Goal: Task Accomplishment & Management: Use online tool/utility

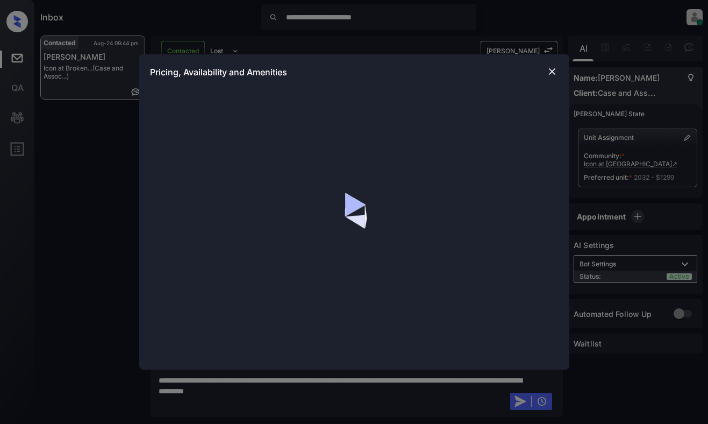
scroll to position [1689, 0]
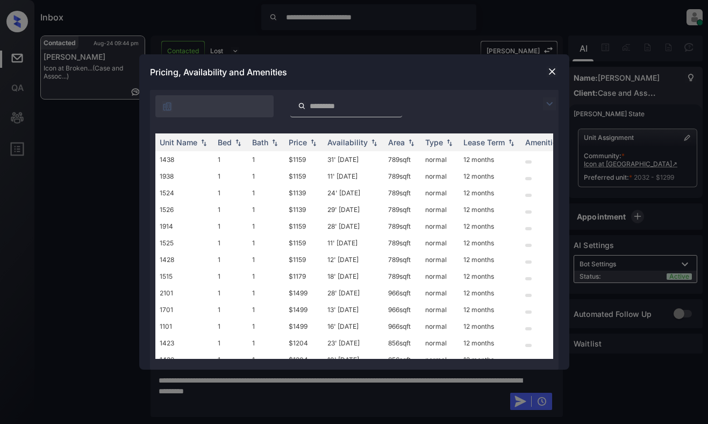
click at [555, 106] on img at bounding box center [549, 103] width 13 height 13
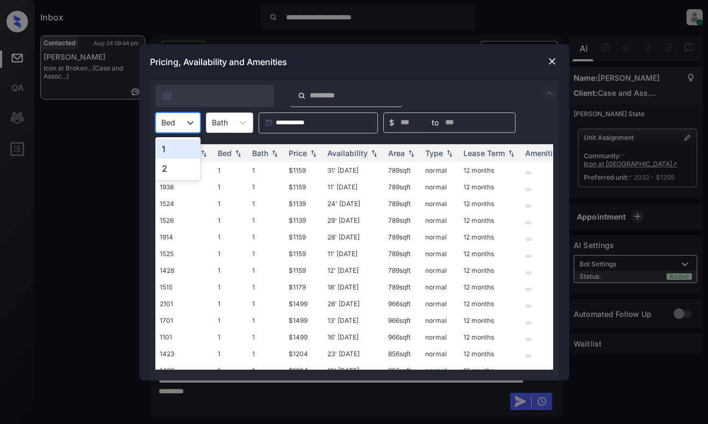
click at [175, 120] on div at bounding box center [168, 122] width 14 height 11
click at [161, 168] on div "2" at bounding box center [177, 168] width 45 height 19
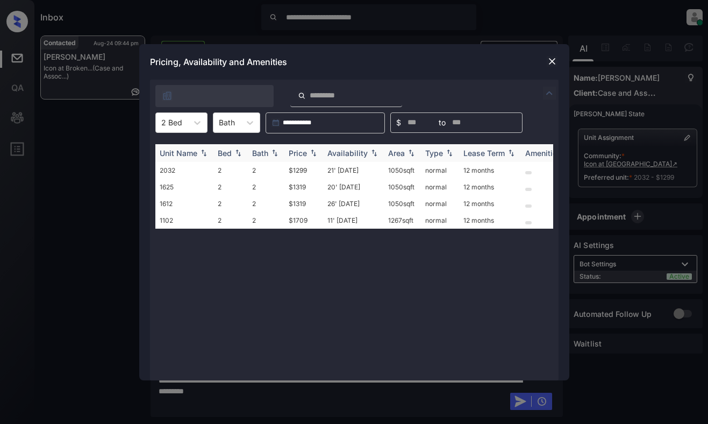
click at [309, 153] on img at bounding box center [313, 153] width 11 height 8
click at [551, 63] on img at bounding box center [552, 61] width 11 height 11
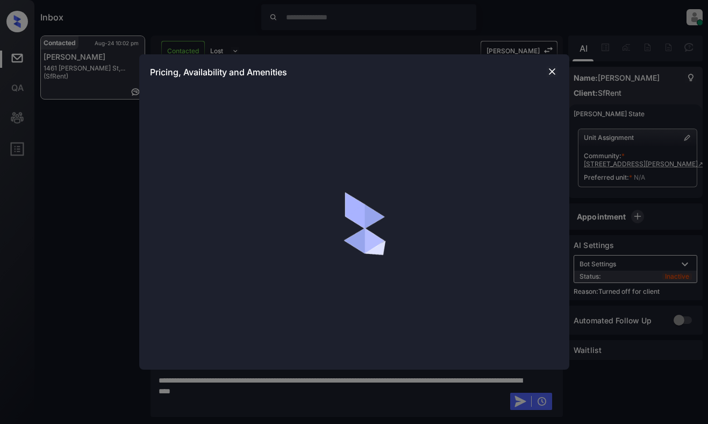
scroll to position [1081, 0]
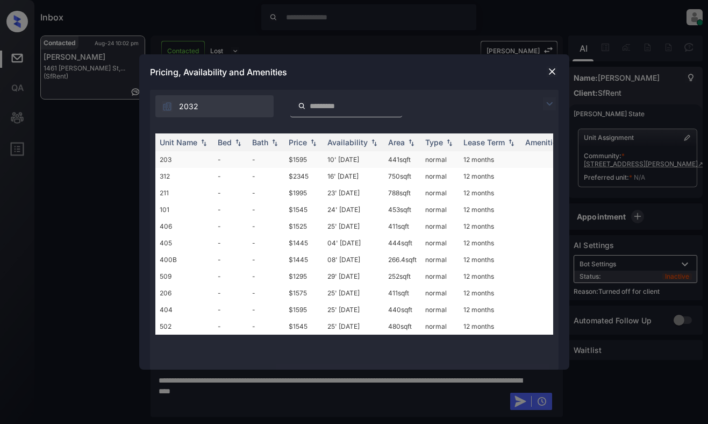
click at [369, 158] on td "10' Dec 19" at bounding box center [353, 159] width 61 height 17
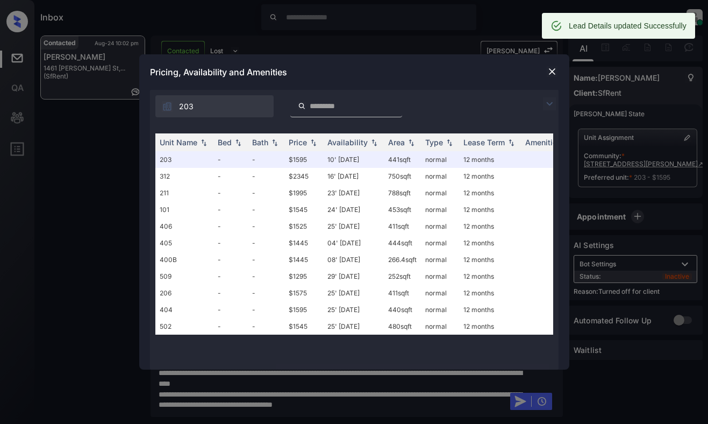
click at [551, 69] on img at bounding box center [552, 71] width 11 height 11
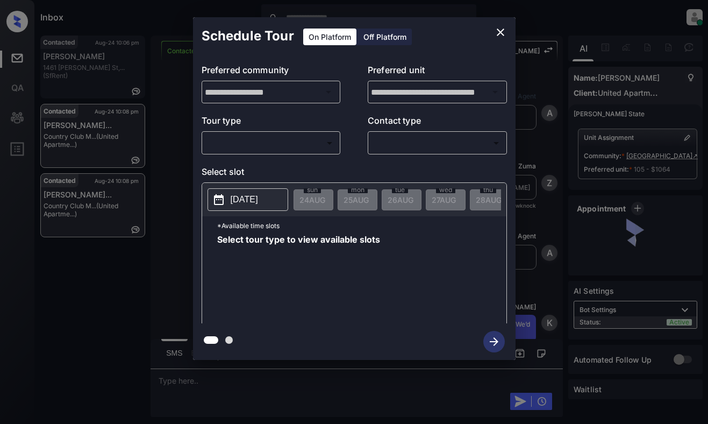
scroll to position [1354, 0]
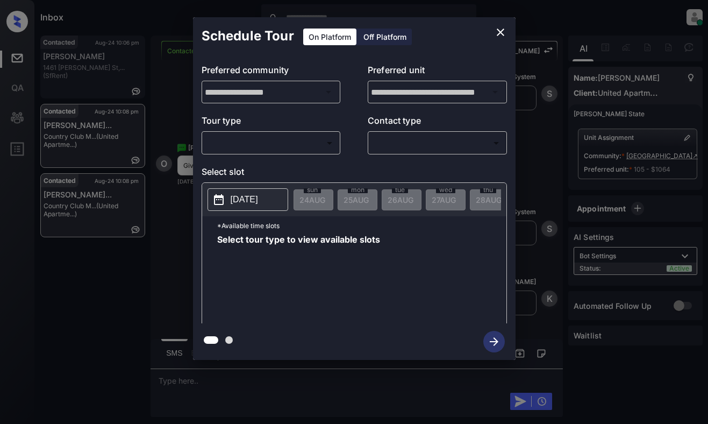
click at [233, 145] on body "Inbox Dominic Ceralde Online Set yourself offline Set yourself on break Profile…" at bounding box center [354, 212] width 708 height 424
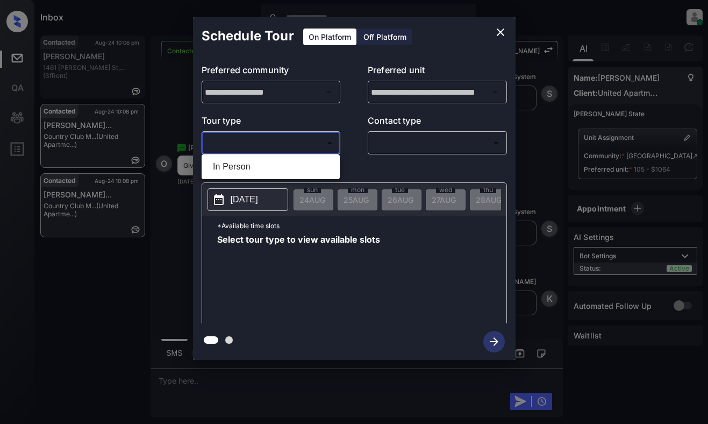
click at [238, 161] on li "In Person" at bounding box center [270, 166] width 133 height 19
type input "********"
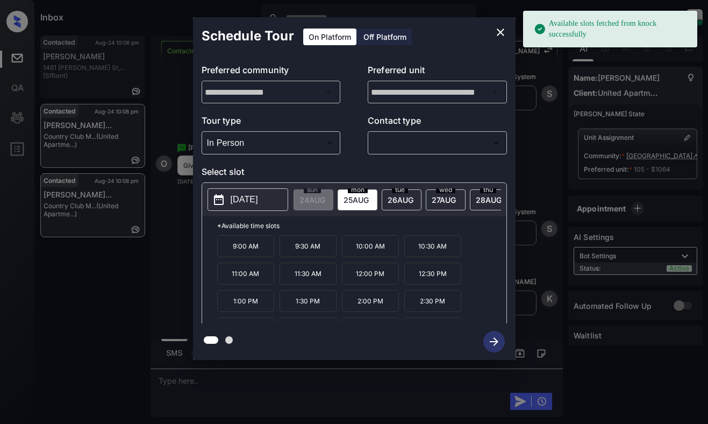
click at [258, 201] on p "2025-08-25" at bounding box center [244, 199] width 27 height 13
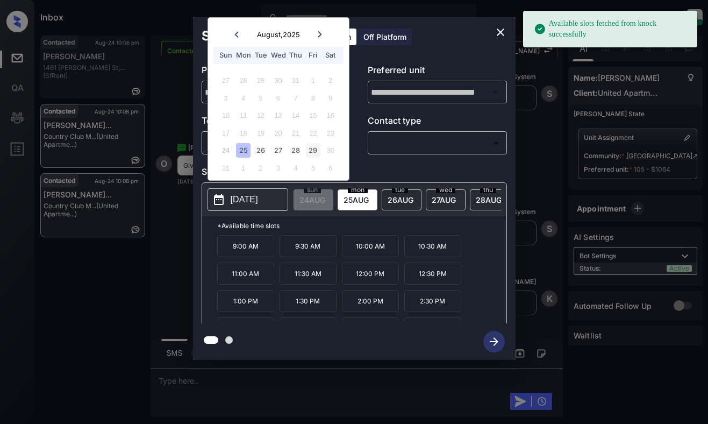
click at [311, 149] on div "29" at bounding box center [313, 150] width 15 height 15
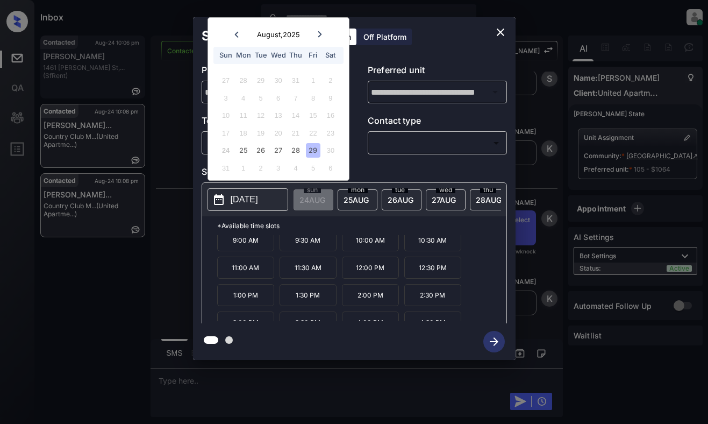
scroll to position [18, 0]
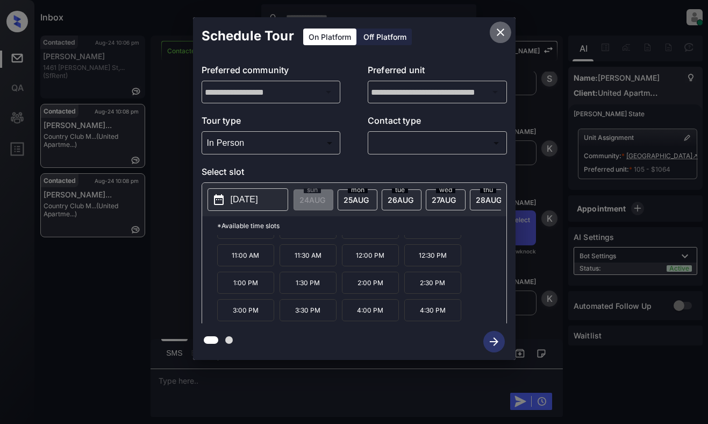
click at [499, 25] on button "close" at bounding box center [501, 33] width 22 height 22
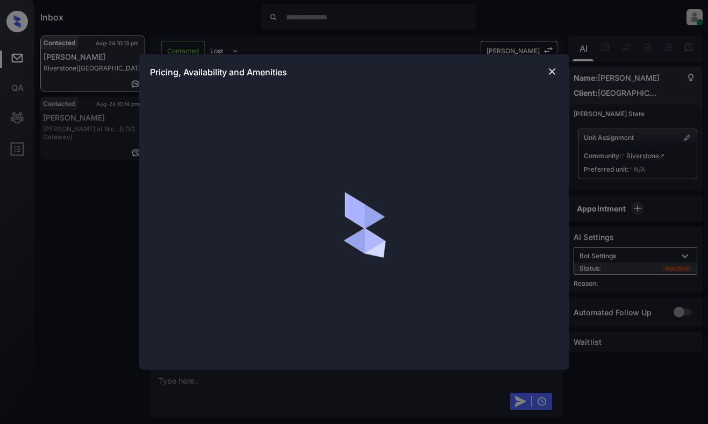
scroll to position [1841, 0]
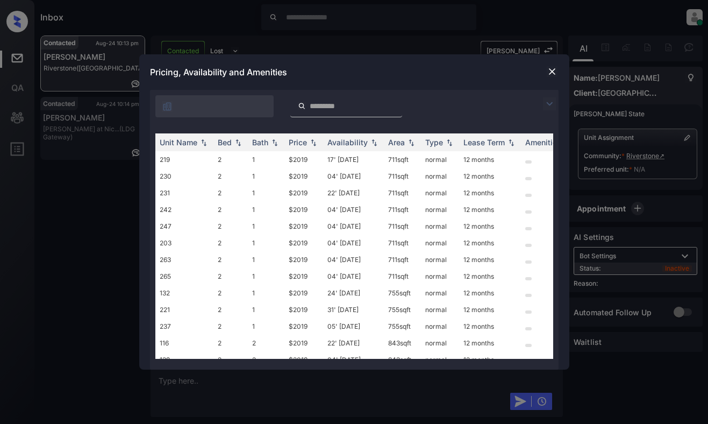
click at [554, 101] on img at bounding box center [549, 103] width 13 height 13
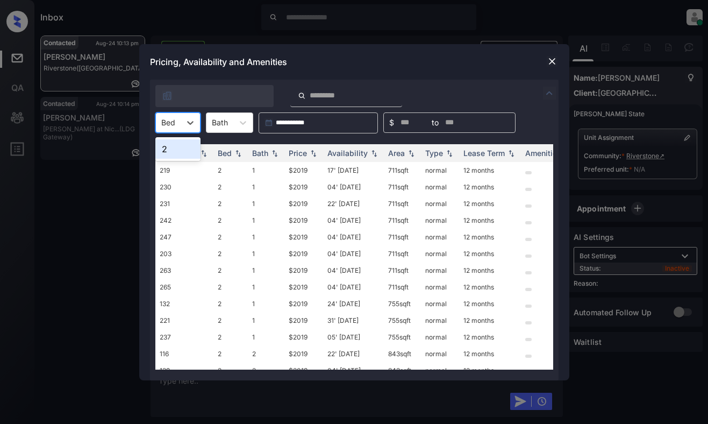
click at [177, 121] on div "Bed" at bounding box center [168, 123] width 25 height 16
click at [180, 149] on div "2" at bounding box center [177, 148] width 45 height 19
click at [297, 153] on div "Price" at bounding box center [298, 152] width 18 height 9
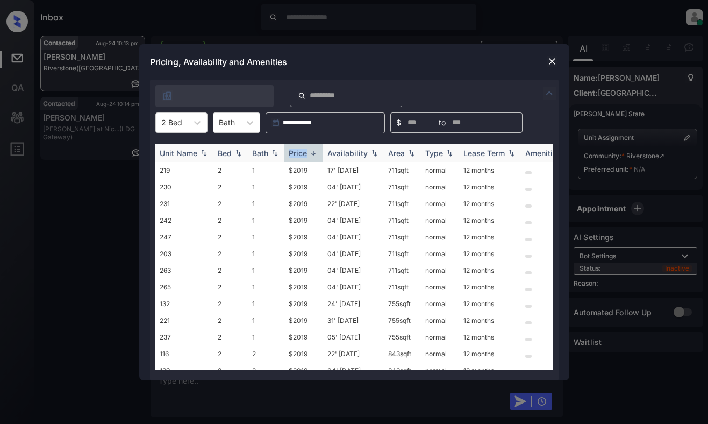
click at [297, 153] on div "Price" at bounding box center [298, 152] width 18 height 9
click at [302, 166] on td "$2019" at bounding box center [303, 170] width 39 height 17
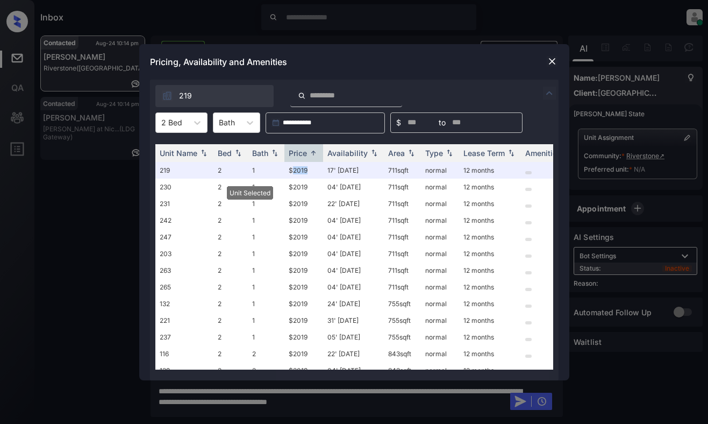
click at [555, 58] on img at bounding box center [552, 61] width 11 height 11
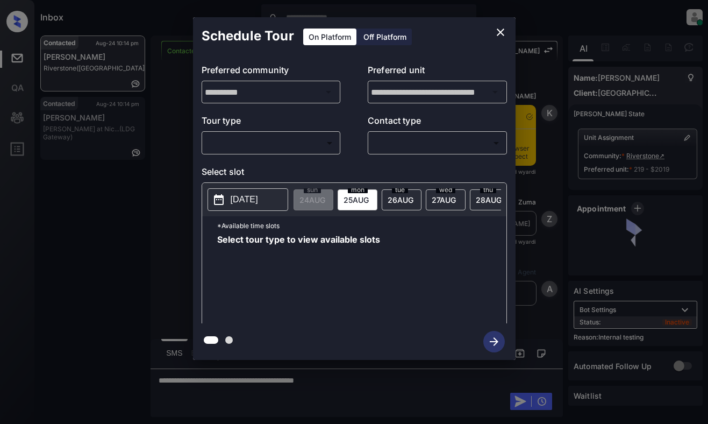
scroll to position [728, 0]
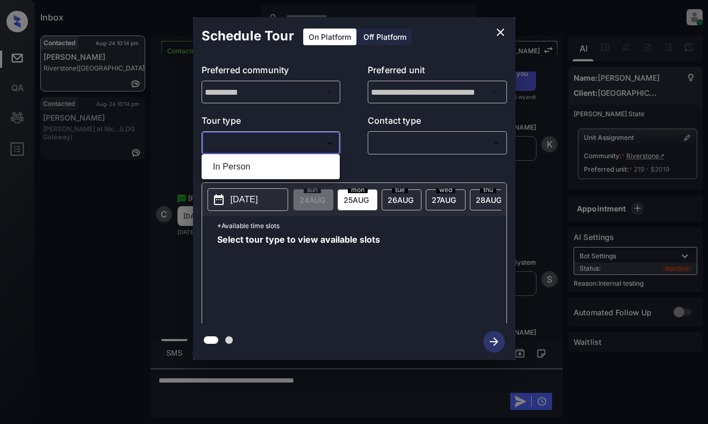
click at [333, 144] on body "Inbox [PERSON_NAME] Online Set yourself offline Set yourself on break Profile S…" at bounding box center [354, 212] width 708 height 424
click at [314, 165] on li "In Person" at bounding box center [270, 166] width 133 height 19
type input "********"
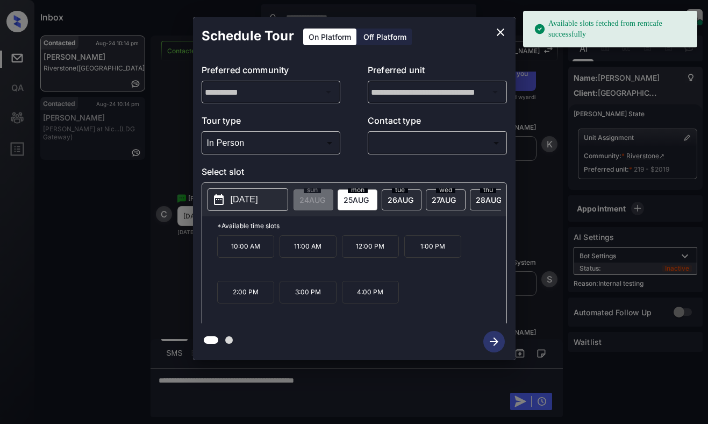
click at [258, 201] on p "[DATE]" at bounding box center [244, 199] width 27 height 13
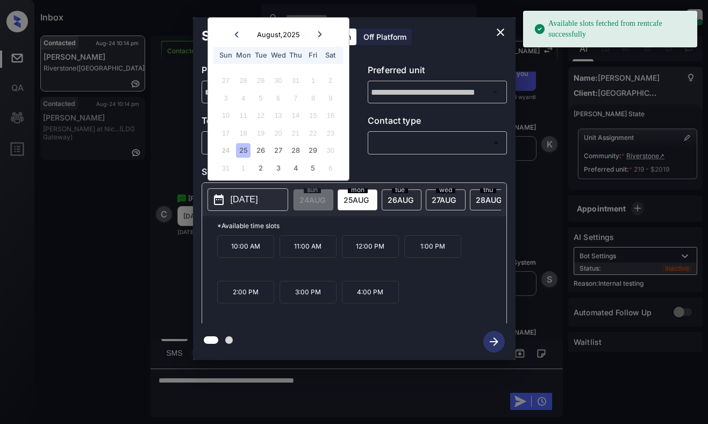
click at [258, 201] on p "[DATE]" at bounding box center [244, 199] width 27 height 13
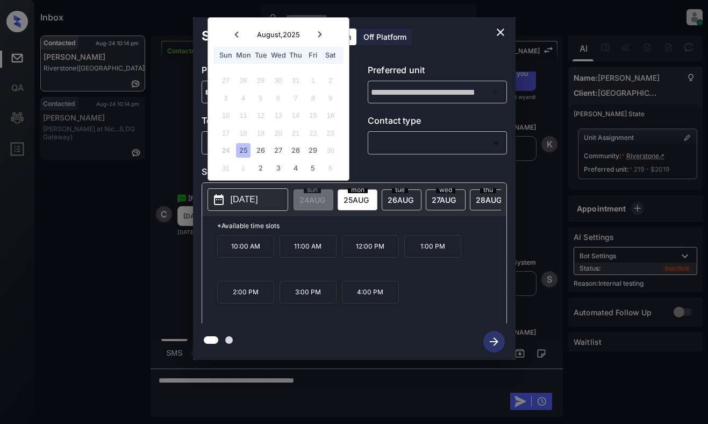
click at [368, 203] on span "[DATE]" at bounding box center [356, 199] width 25 height 9
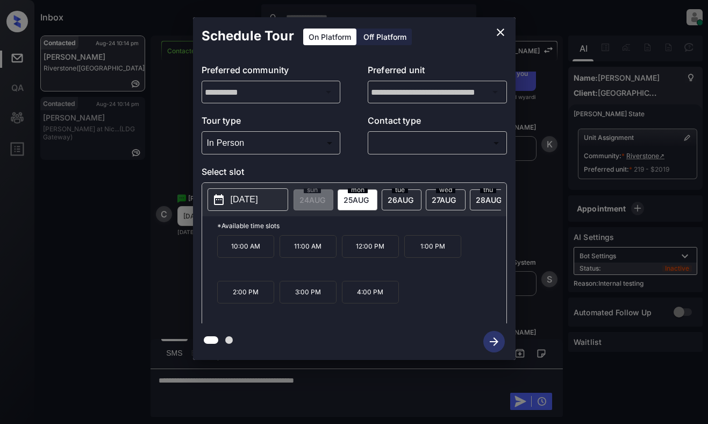
click at [484, 58] on div "**********" at bounding box center [354, 189] width 323 height 268
click at [506, 32] on icon "close" at bounding box center [500, 32] width 13 height 13
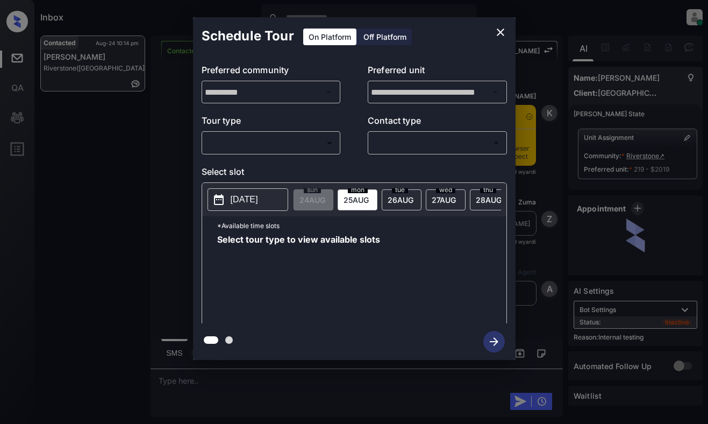
click at [254, 148] on body "Inbox [PERSON_NAME] Online Set yourself offline Set yourself on break Profile S…" at bounding box center [354, 212] width 708 height 424
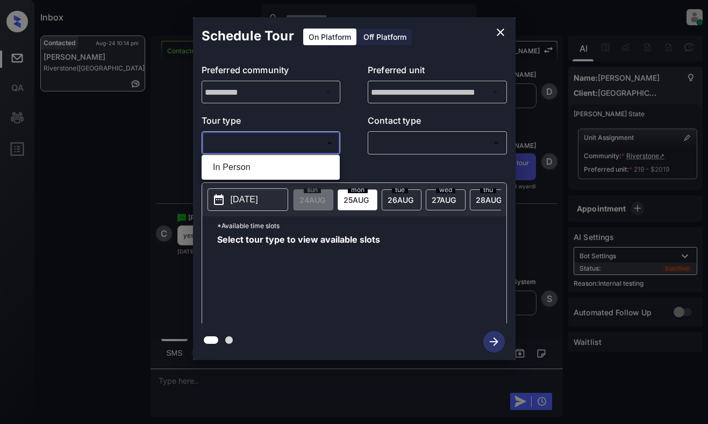
click at [258, 164] on li "In Person" at bounding box center [270, 167] width 133 height 19
type input "********"
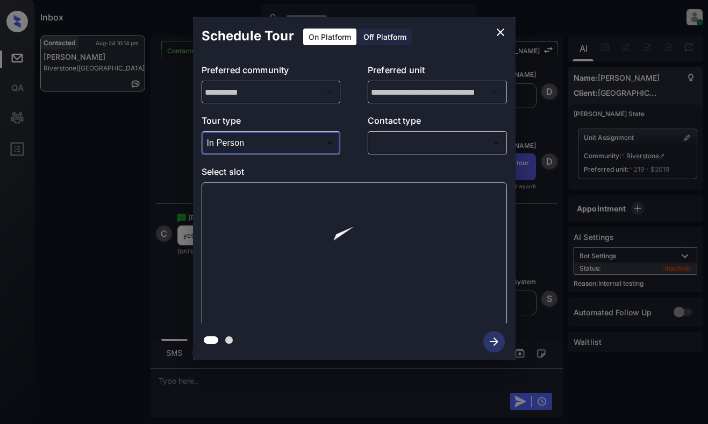
click at [419, 147] on body "Inbox [PERSON_NAME] Online Set yourself offline Set yourself on break Profile S…" at bounding box center [354, 212] width 708 height 424
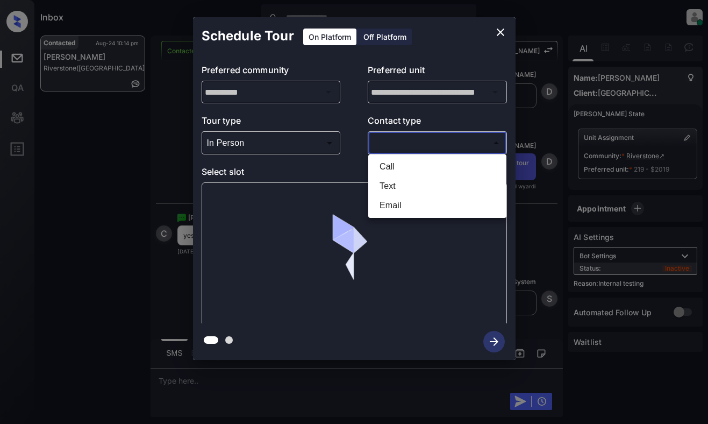
click at [403, 185] on li "Text" at bounding box center [437, 185] width 133 height 19
type input "****"
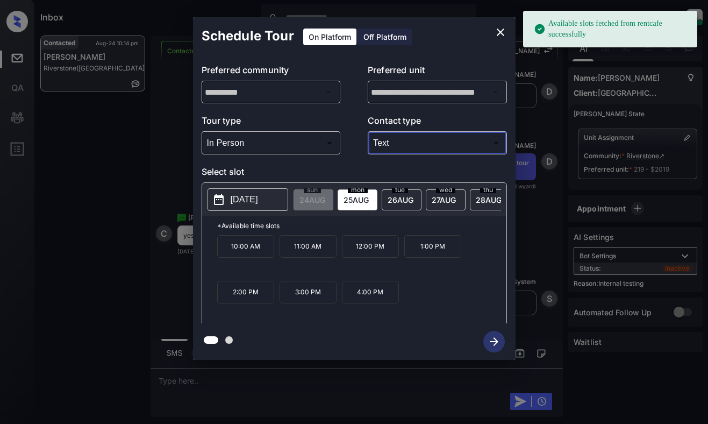
click at [355, 197] on span "[DATE]" at bounding box center [356, 199] width 25 height 9
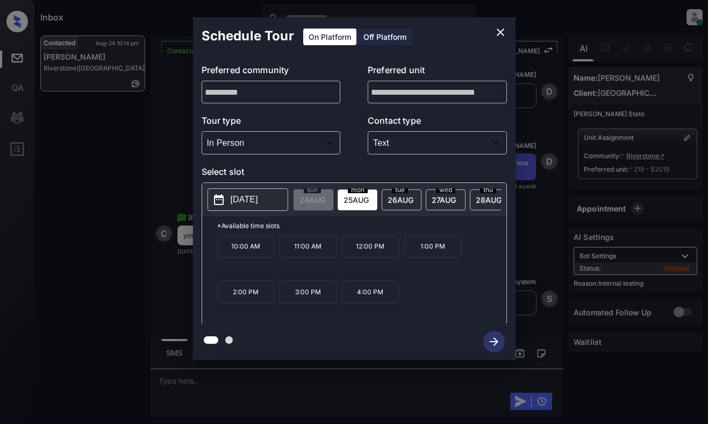
click at [241, 246] on p "10:00 AM" at bounding box center [245, 246] width 57 height 23
click at [494, 341] on icon "button" at bounding box center [494, 341] width 9 height 9
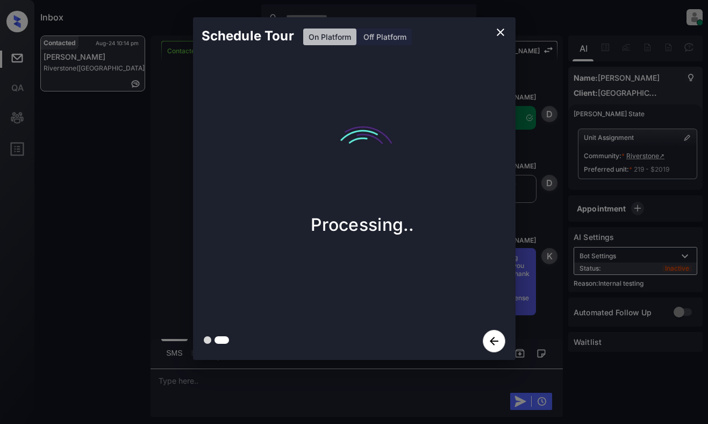
scroll to position [2372, 0]
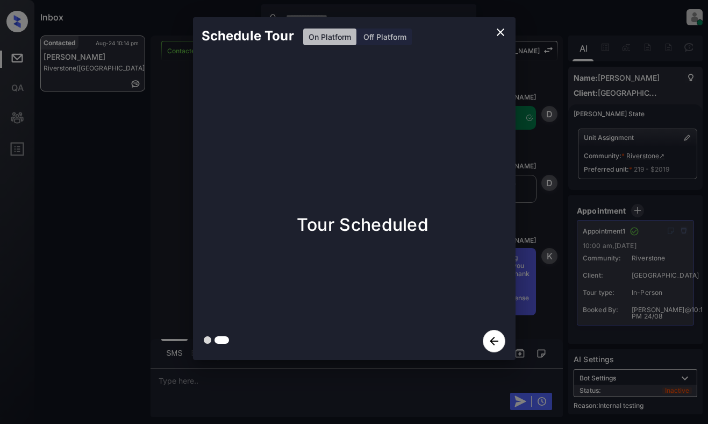
click at [568, 268] on div "Schedule Tour On Platform Off Platform Tour Scheduled" at bounding box center [354, 188] width 708 height 377
